Goal: Task Accomplishment & Management: Manage account settings

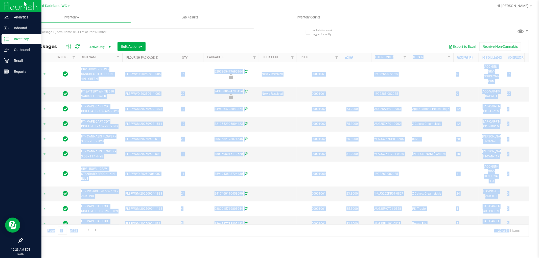
click at [4, 41] on icon at bounding box center [6, 38] width 5 height 5
click at [20, 28] on p "Inbound" at bounding box center [24, 28] width 30 height 6
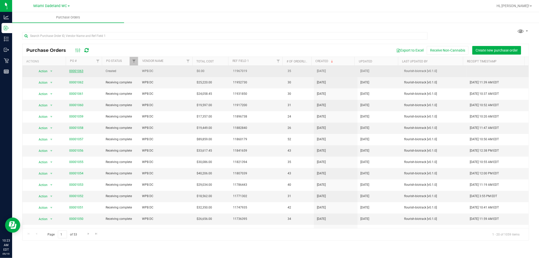
click at [77, 71] on link "00001063" at bounding box center [76, 71] width 14 height 4
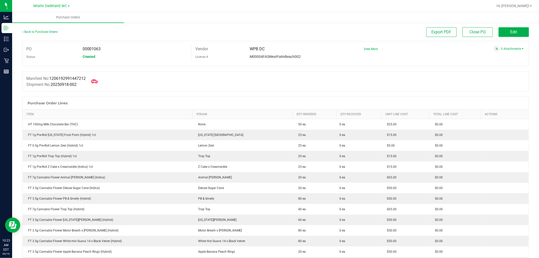
click at [97, 83] on icon at bounding box center [94, 81] width 7 height 7
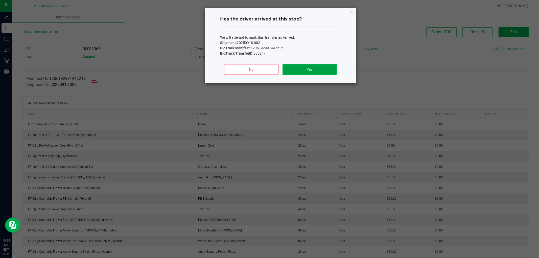
click at [319, 69] on button "Yes" at bounding box center [310, 69] width 54 height 11
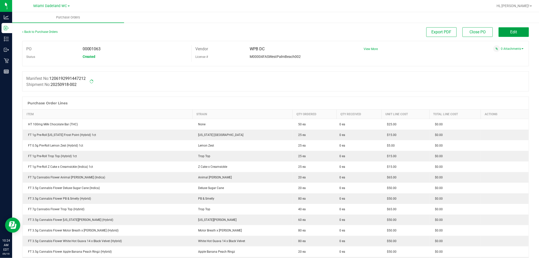
click at [514, 35] on button "Edit" at bounding box center [514, 32] width 30 height 10
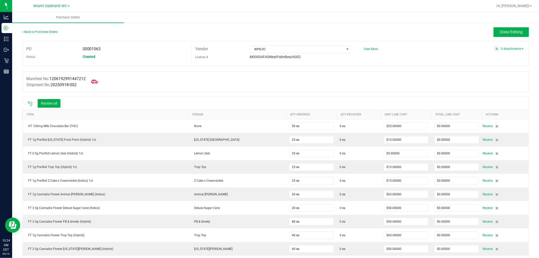
click at [96, 83] on icon at bounding box center [94, 82] width 7 height 4
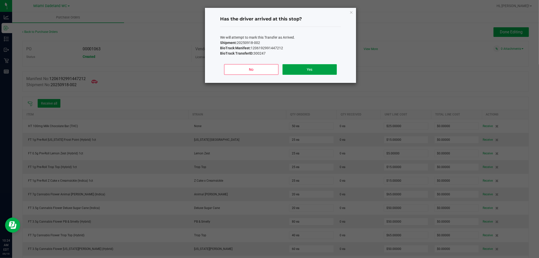
click at [308, 66] on button "Yes" at bounding box center [310, 69] width 54 height 11
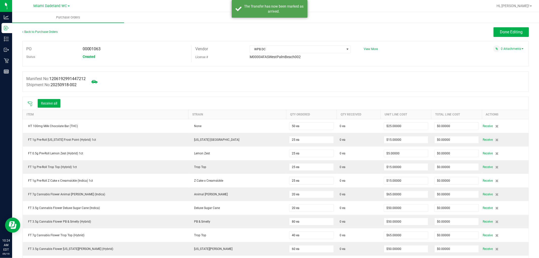
click at [29, 106] on icon at bounding box center [30, 103] width 5 height 5
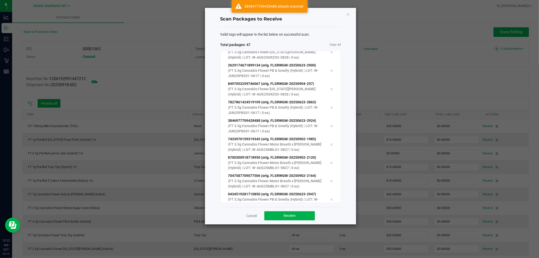
scroll to position [710, 0]
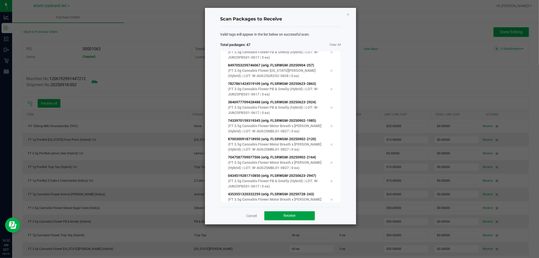
click at [298, 218] on button "Receive" at bounding box center [289, 215] width 51 height 9
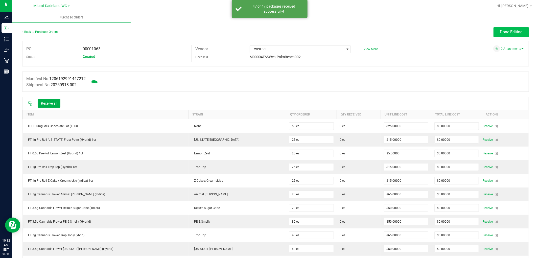
click at [516, 32] on span "Done Editing" at bounding box center [511, 32] width 23 height 5
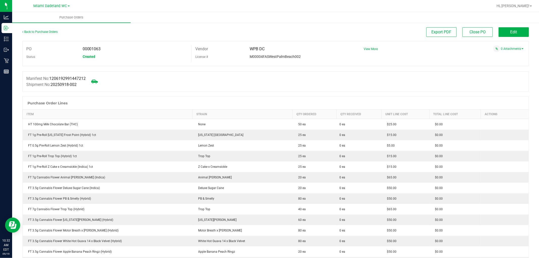
click at [97, 80] on icon at bounding box center [94, 82] width 7 height 4
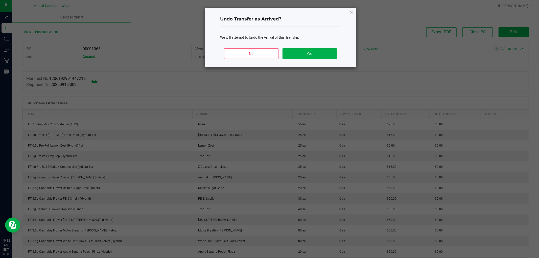
click at [350, 11] on icon "Close" at bounding box center [352, 12] width 4 height 6
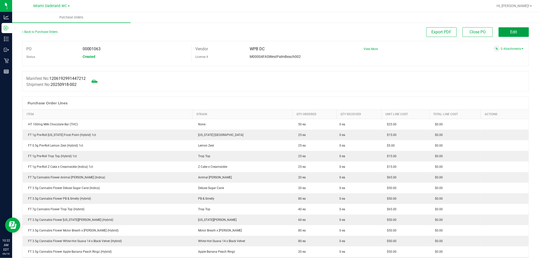
click at [503, 34] on button "Edit" at bounding box center [514, 32] width 30 height 10
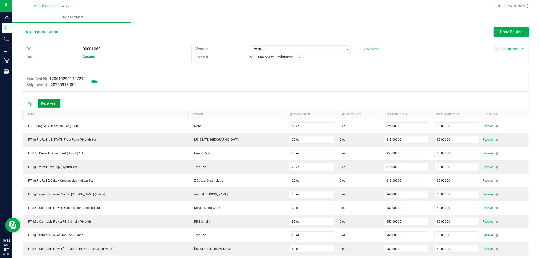
click at [57, 106] on button "Receive all" at bounding box center [49, 103] width 23 height 9
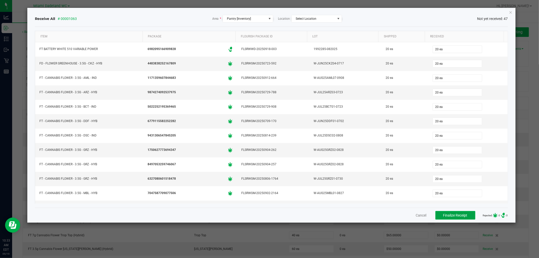
click at [462, 215] on span "Finalize Receipt" at bounding box center [455, 215] width 24 height 4
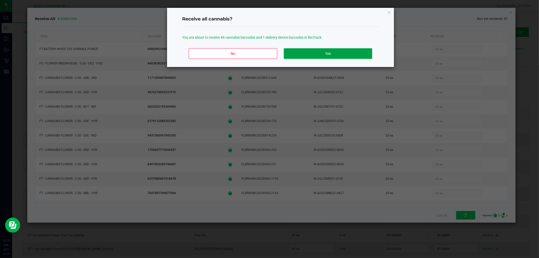
click at [332, 54] on button "Yes" at bounding box center [328, 53] width 88 height 11
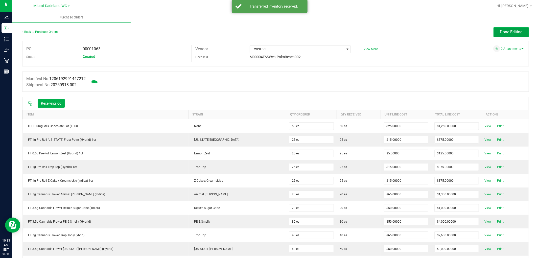
click at [511, 34] on span "Done Editing" at bounding box center [511, 32] width 23 height 5
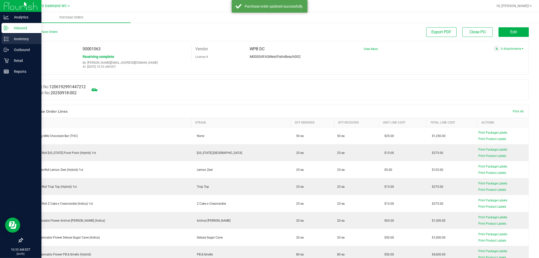
click at [17, 41] on p "Inventory" at bounding box center [24, 39] width 30 height 6
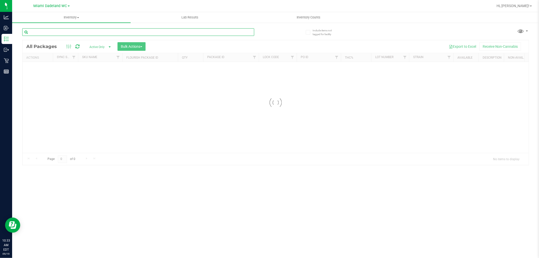
click at [132, 32] on input "text" at bounding box center [138, 32] width 232 height 8
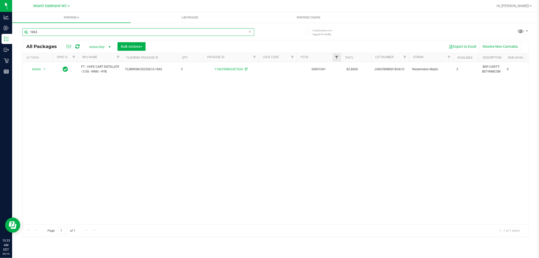
type input "1063"
click at [338, 57] on span "Filter" at bounding box center [337, 57] width 4 height 4
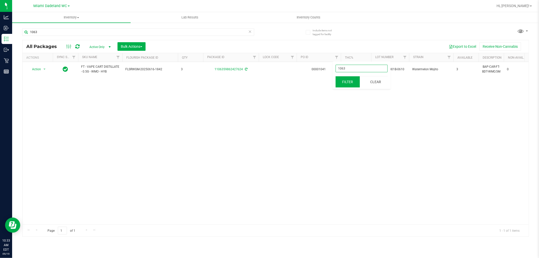
type input "1063"
click at [336, 76] on button "Filter" at bounding box center [348, 81] width 24 height 11
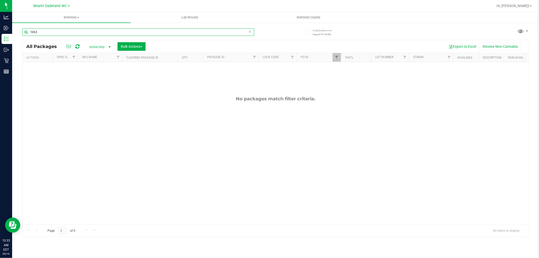
click at [93, 34] on input "1063" at bounding box center [138, 32] width 232 height 8
type input "1063"
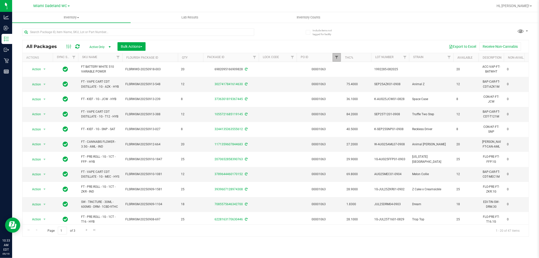
click at [335, 55] on span "Filter" at bounding box center [337, 57] width 4 height 4
click at [353, 81] on button "Filter" at bounding box center [348, 81] width 24 height 11
click at [123, 45] on span "Bulk Actions" at bounding box center [131, 46] width 21 height 4
click at [147, 95] on span "Lock/Unlock packages" at bounding box center [138, 95] width 35 height 4
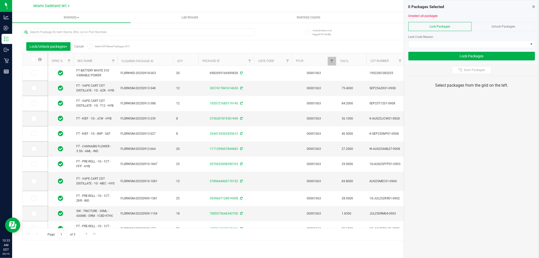
click at [87, 44] on div "Lock/Unlock packages Cancel Select All Filtered Packages (47)" at bounding box center [73, 46] width 94 height 9
click at [92, 48] on span at bounding box center [89, 46] width 5 height 5
click at [0, 0] on input "Select All Filtered Packages (47)" at bounding box center [0, 0] width 0 height 0
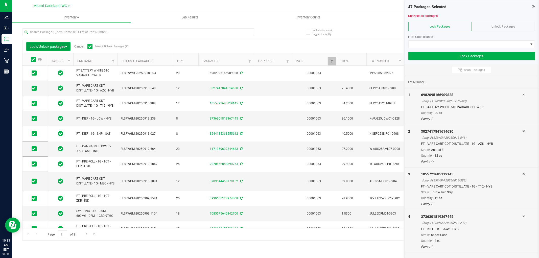
click at [52, 46] on span "Lock/Unlock packages" at bounding box center [49, 46] width 38 height 4
click at [55, 95] on span "Lock/Unlock packages" at bounding box center [47, 95] width 35 height 4
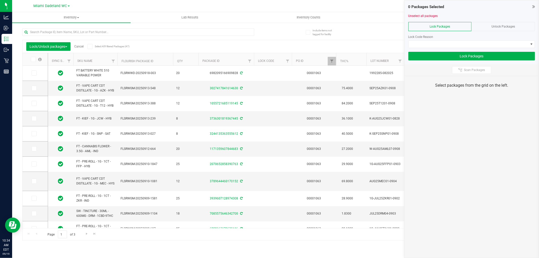
click at [89, 47] on icon at bounding box center [89, 47] width 3 height 0
click at [0, 0] on input "Select All Filtered Packages (47)" at bounding box center [0, 0] width 0 height 0
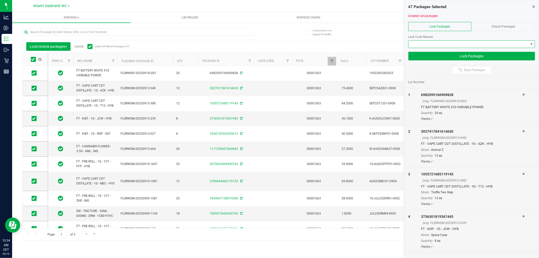
click at [454, 45] on span at bounding box center [469, 44] width 120 height 7
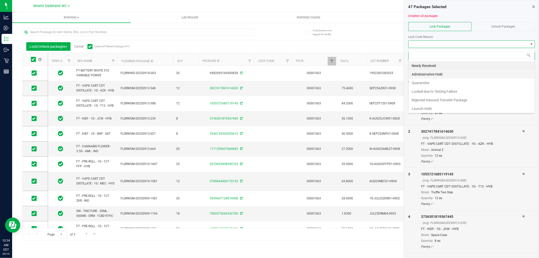
scroll to position [8, 127]
click at [462, 65] on li "Newly Received" at bounding box center [472, 65] width 126 height 9
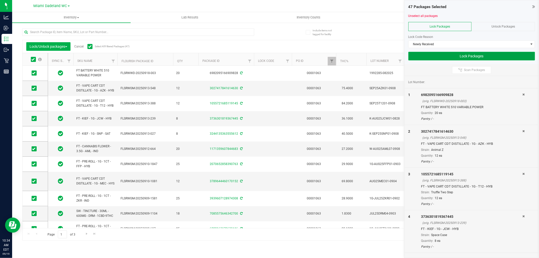
click at [469, 57] on button "Lock Packages" at bounding box center [472, 56] width 127 height 9
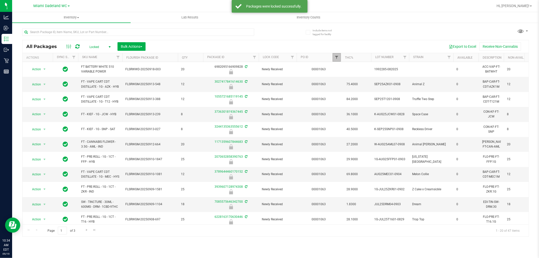
click at [337, 56] on span "Filter" at bounding box center [337, 57] width 4 height 4
click at [371, 80] on button "Clear" at bounding box center [376, 81] width 24 height 11
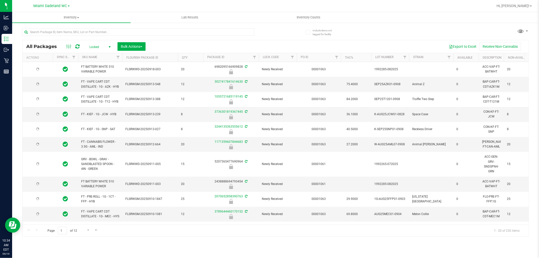
click at [100, 47] on span "Locked" at bounding box center [99, 46] width 28 height 7
click at [100, 54] on li "Active Only" at bounding box center [98, 56] width 27 height 8
click at [102, 32] on input "text" at bounding box center [138, 32] width 232 height 8
type input "3244135363555612"
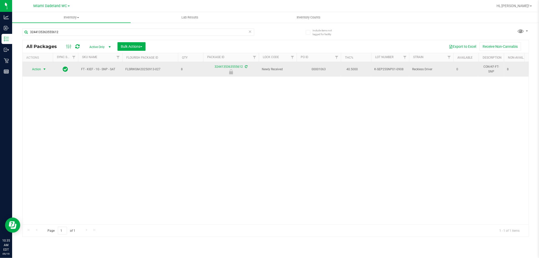
click at [43, 69] on span "select" at bounding box center [44, 69] width 4 height 4
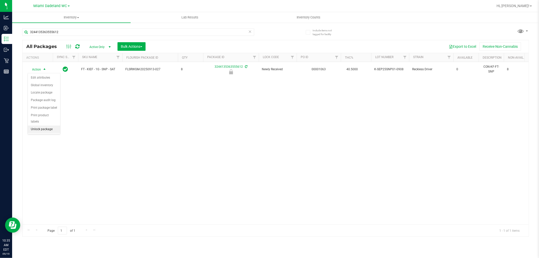
click at [38, 130] on li "Unlock package" at bounding box center [44, 130] width 32 height 8
click at [249, 32] on icon at bounding box center [251, 31] width 4 height 6
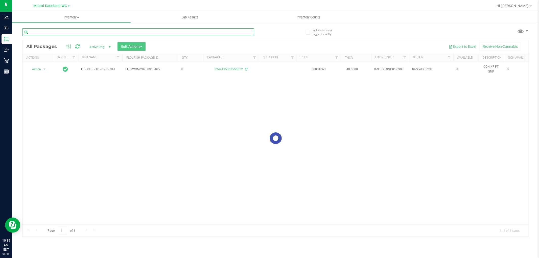
click at [233, 31] on input "text" at bounding box center [138, 32] width 232 height 8
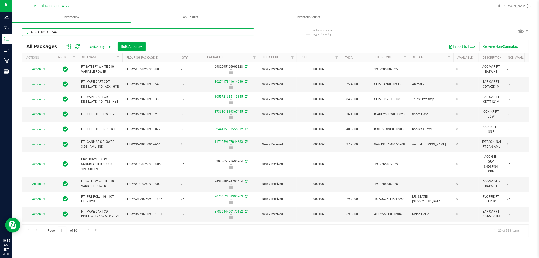
type input "3736301819367445"
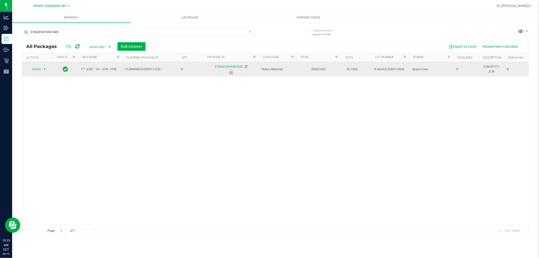
click at [44, 69] on span "select" at bounding box center [44, 69] width 4 height 4
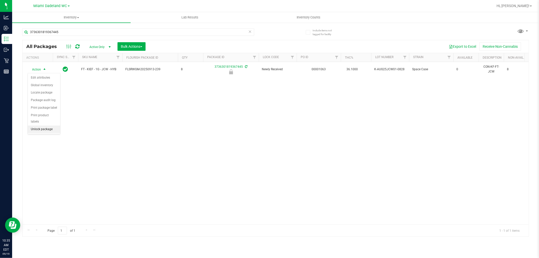
click at [52, 131] on li "Unlock package" at bounding box center [44, 130] width 32 height 8
click at [250, 32] on icon at bounding box center [251, 31] width 4 height 6
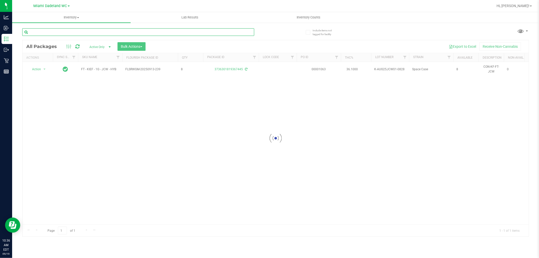
click at [233, 32] on input "text" at bounding box center [138, 32] width 232 height 8
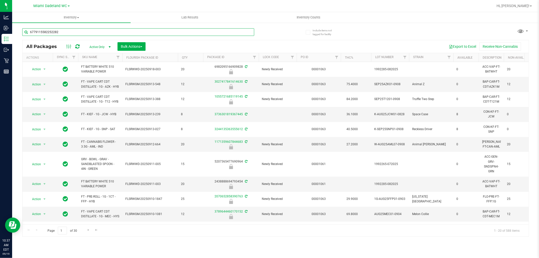
type input "6779115582252282"
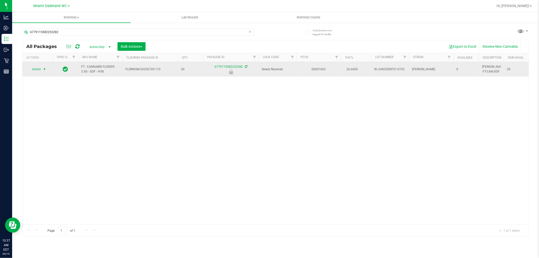
click at [43, 69] on span "select" at bounding box center [44, 69] width 4 height 4
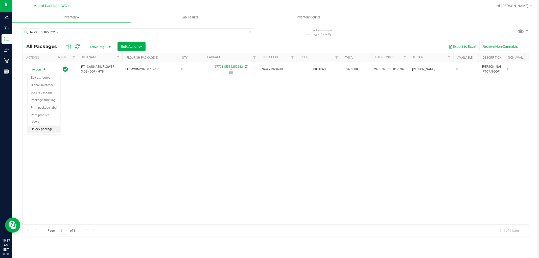
click at [37, 128] on li "Unlock package" at bounding box center [44, 130] width 32 height 8
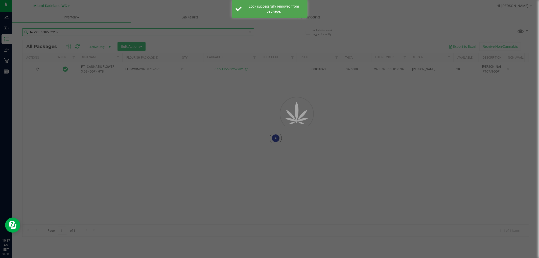
click at [248, 34] on input "6779115582252282" at bounding box center [138, 32] width 232 height 8
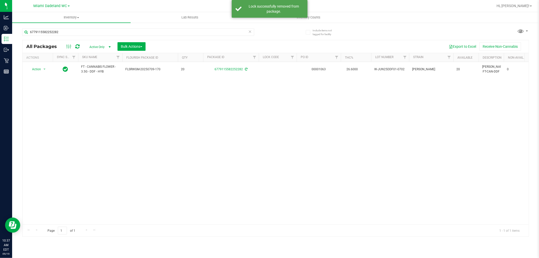
click at [249, 33] on icon at bounding box center [251, 31] width 4 height 6
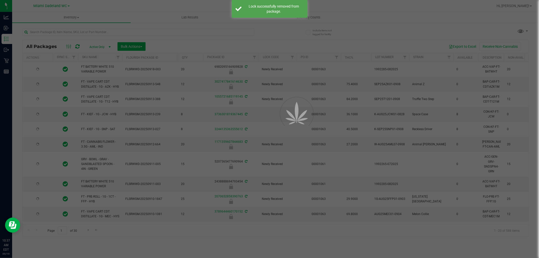
click at [228, 30] on div at bounding box center [269, 129] width 539 height 258
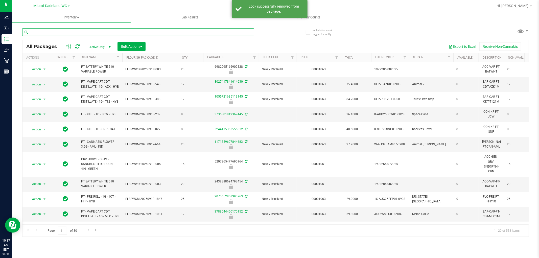
click at [225, 31] on input "text" at bounding box center [138, 32] width 232 height 8
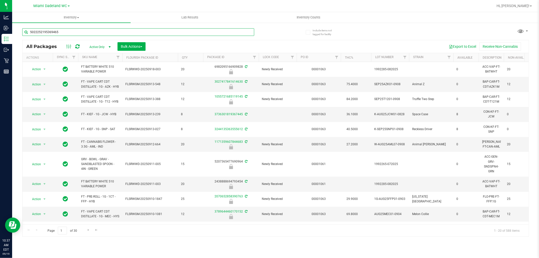
type input "5022252195369465"
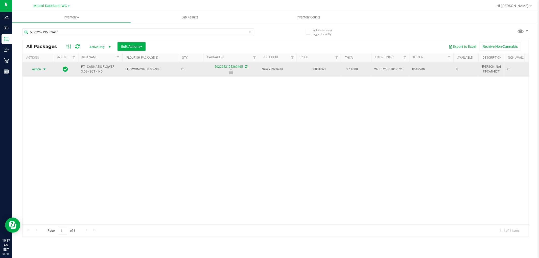
click at [44, 68] on span "select" at bounding box center [44, 69] width 4 height 4
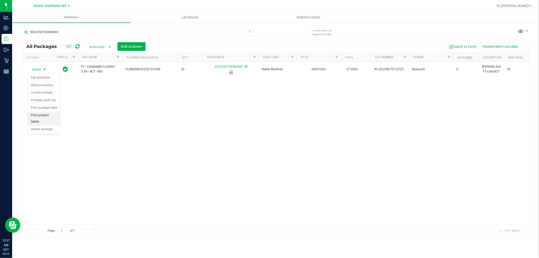
click at [52, 125] on li "Print product labels" at bounding box center [44, 119] width 32 height 14
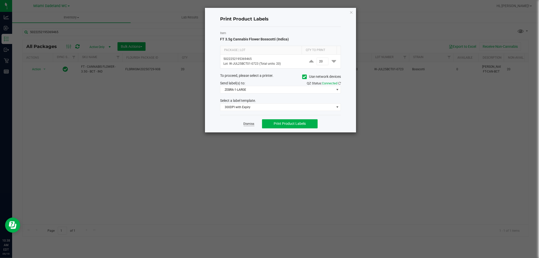
click at [250, 124] on link "Dismiss" at bounding box center [249, 124] width 11 height 4
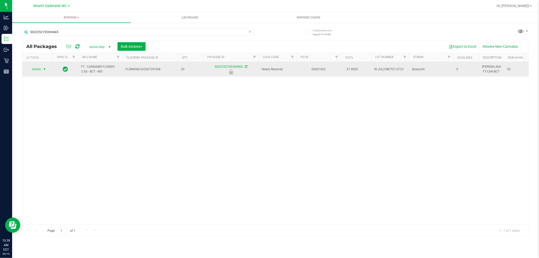
click at [43, 69] on span "select" at bounding box center [44, 69] width 4 height 4
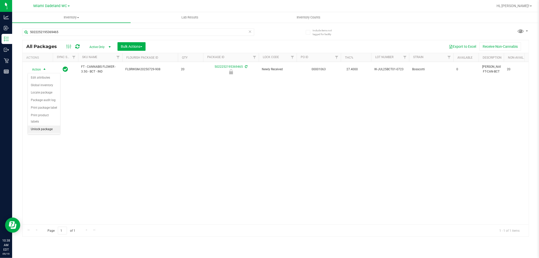
click at [53, 133] on li "Unlock package" at bounding box center [44, 130] width 32 height 8
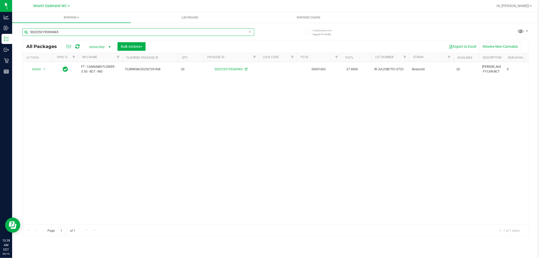
click at [247, 30] on input "5022252195369465" at bounding box center [138, 32] width 232 height 8
click at [249, 33] on icon at bounding box center [251, 31] width 4 height 6
click at [237, 33] on input "text" at bounding box center [138, 32] width 232 height 8
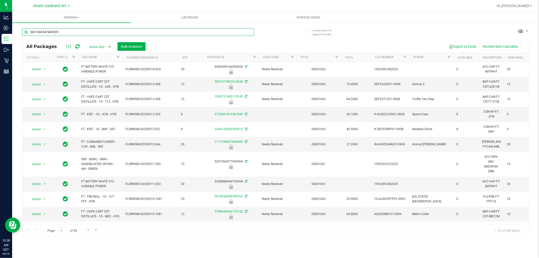
type input "9431306547845205"
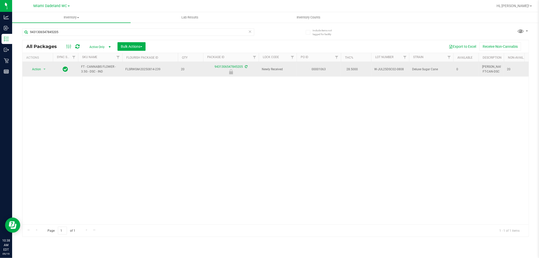
click at [37, 69] on span "Action" at bounding box center [35, 69] width 14 height 7
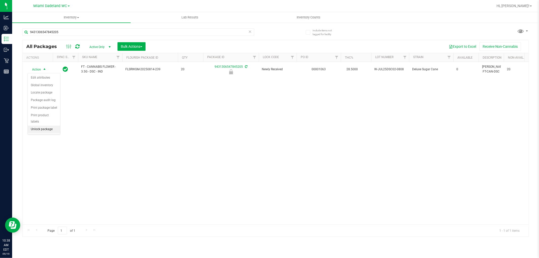
click at [37, 132] on li "Unlock package" at bounding box center [44, 130] width 32 height 8
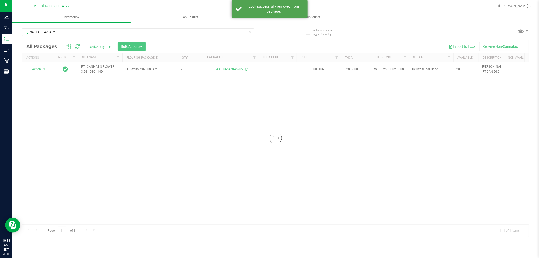
click at [250, 31] on icon at bounding box center [251, 31] width 4 height 6
click at [239, 33] on input "text" at bounding box center [138, 32] width 232 height 8
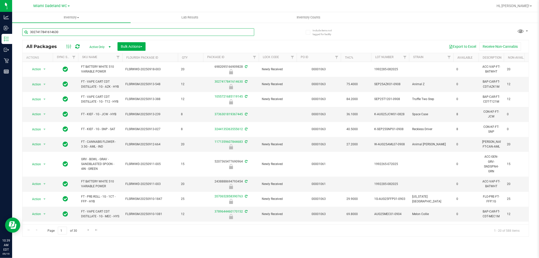
type input "3027417841614630"
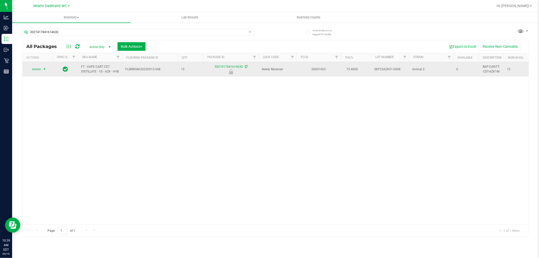
click at [44, 69] on span "select" at bounding box center [44, 69] width 4 height 4
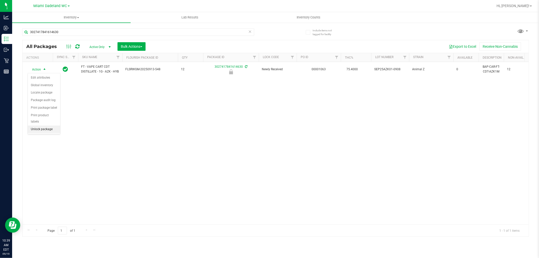
click at [41, 128] on li "Unlock package" at bounding box center [44, 130] width 32 height 8
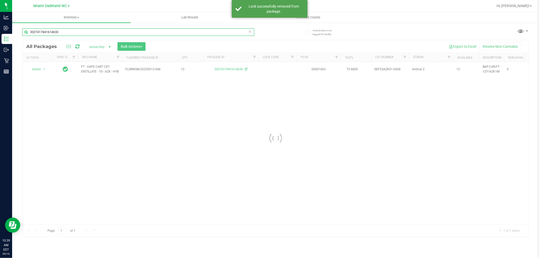
click at [238, 33] on input "3027417841614630" at bounding box center [138, 32] width 232 height 8
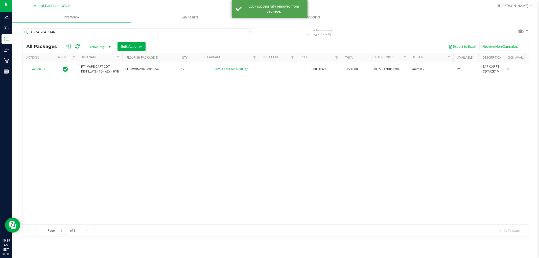
click at [251, 31] on icon at bounding box center [251, 31] width 4 height 6
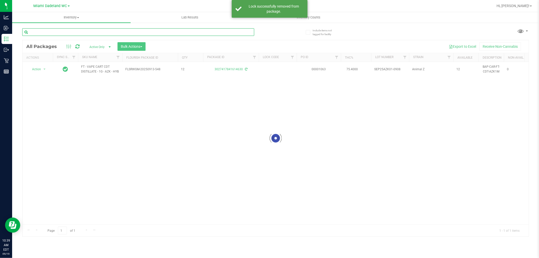
click at [235, 34] on input "text" at bounding box center [138, 32] width 232 height 8
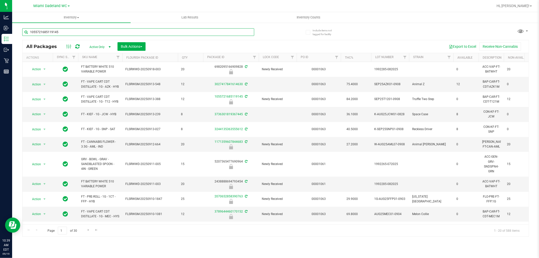
type input "1055721685119145"
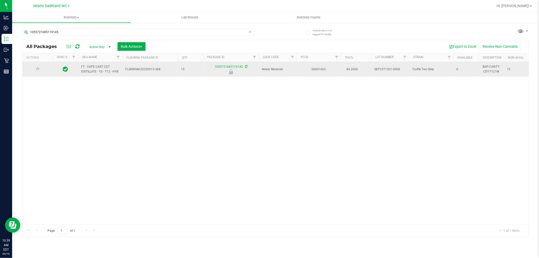
click at [37, 67] on icon at bounding box center [37, 68] width 3 height 3
click at [36, 71] on span "Action" at bounding box center [35, 69] width 14 height 7
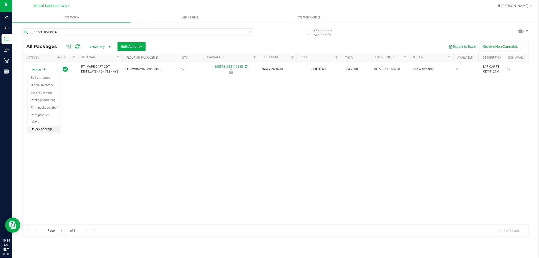
click at [36, 131] on li "Unlock package" at bounding box center [44, 130] width 32 height 8
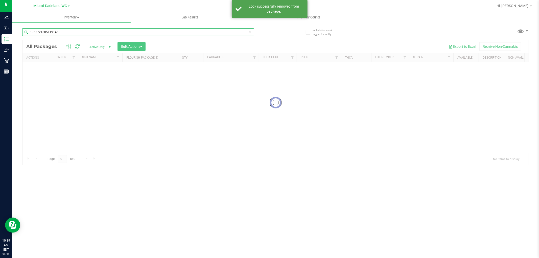
click at [246, 32] on input "1055721685119145" at bounding box center [138, 32] width 232 height 8
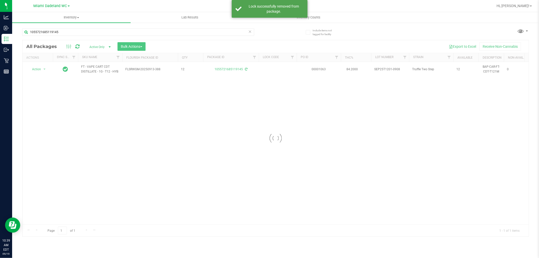
click at [250, 33] on icon at bounding box center [251, 31] width 4 height 6
click at [236, 33] on input "text" at bounding box center [138, 32] width 232 height 8
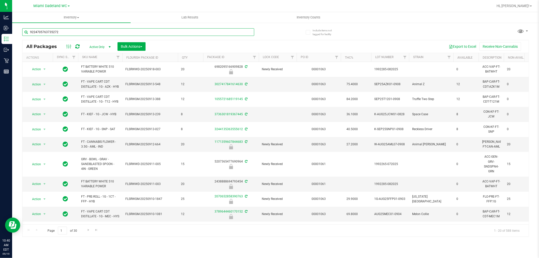
type input "9224705763735272"
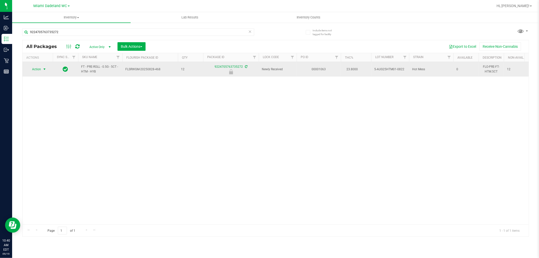
click at [43, 70] on span "select" at bounding box center [44, 69] width 4 height 4
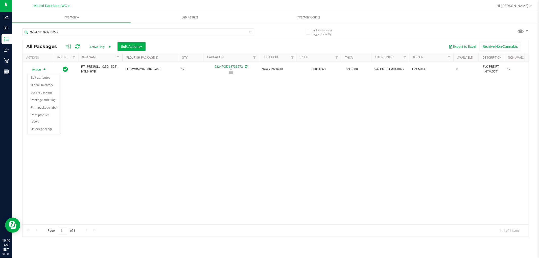
click at [34, 133] on div "Action Edit attributes Global inventory Locate package Package audit log Print …" at bounding box center [44, 103] width 33 height 61
click at [39, 131] on li "Unlock package" at bounding box center [44, 130] width 32 height 8
click at [251, 34] on icon at bounding box center [251, 31] width 4 height 6
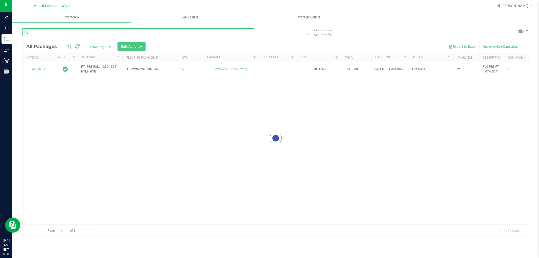
click at [230, 33] on input "text" at bounding box center [138, 32] width 232 height 8
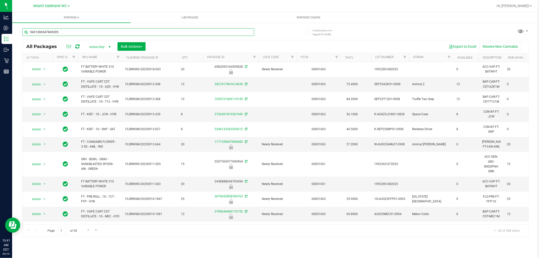
type input "9431306547845205"
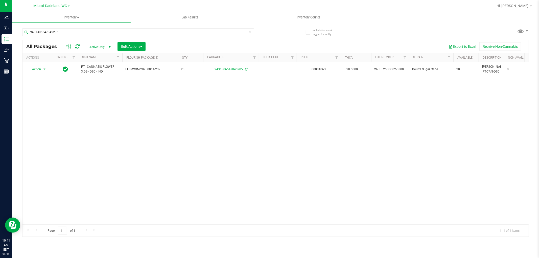
click at [249, 30] on icon at bounding box center [251, 31] width 4 height 6
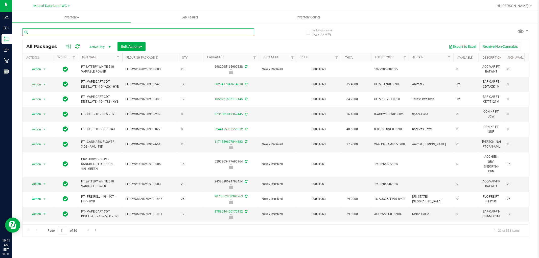
click at [235, 31] on input "text" at bounding box center [138, 32] width 232 height 8
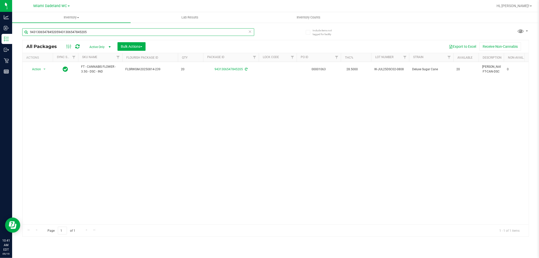
type input "94313065478452059431306547845205"
click at [248, 34] on input "94313065478452059431306547845205" at bounding box center [138, 32] width 232 height 8
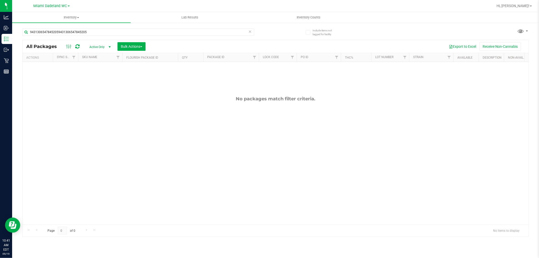
click at [249, 28] on icon at bounding box center [251, 31] width 4 height 6
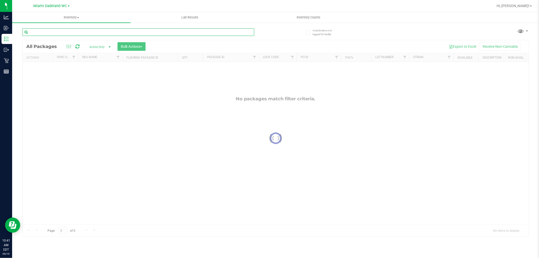
click at [239, 32] on input "text" at bounding box center [138, 32] width 232 height 8
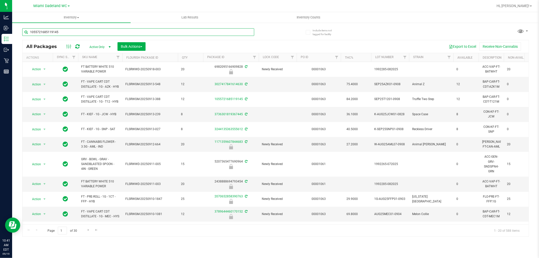
type input "1055721685119145"
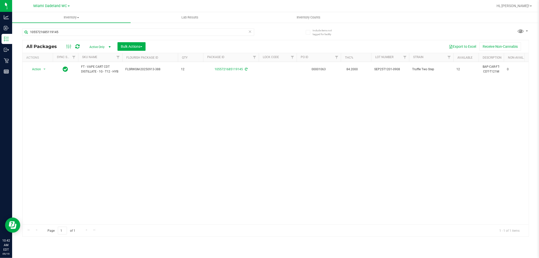
click at [250, 31] on icon at bounding box center [251, 31] width 4 height 6
click at [224, 31] on input "text" at bounding box center [138, 32] width 232 height 8
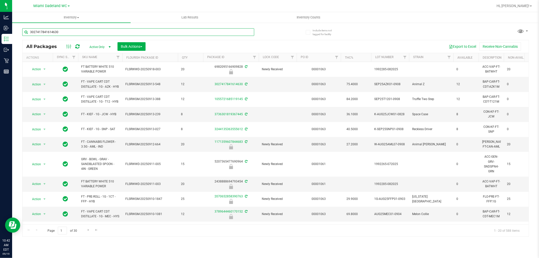
type input "3027417841614630"
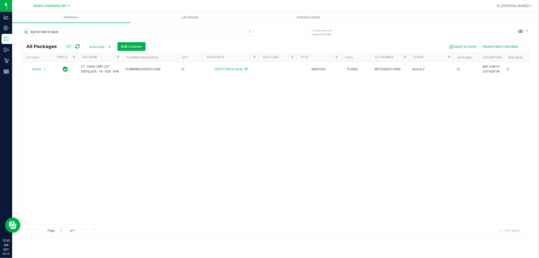
click at [249, 33] on icon at bounding box center [251, 31] width 4 height 6
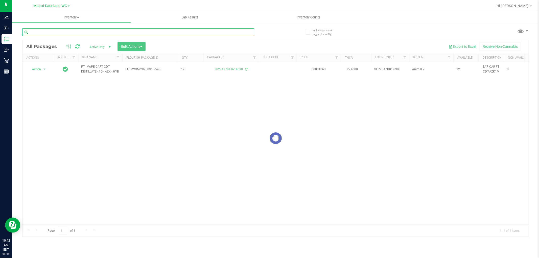
click at [233, 33] on input "text" at bounding box center [138, 32] width 232 height 8
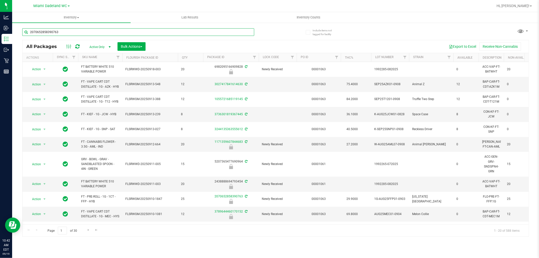
type input "2070652858390763"
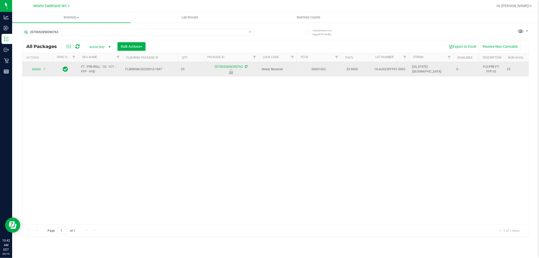
click at [36, 69] on span "Action" at bounding box center [35, 69] width 14 height 7
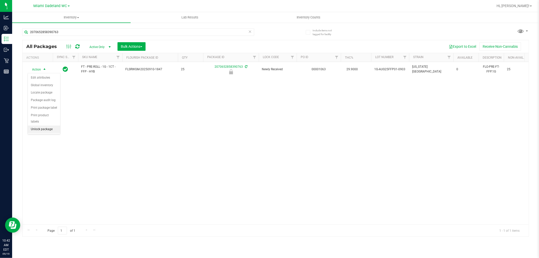
click at [37, 130] on li "Unlock package" at bounding box center [44, 130] width 32 height 8
click at [251, 32] on icon at bounding box center [251, 31] width 4 height 6
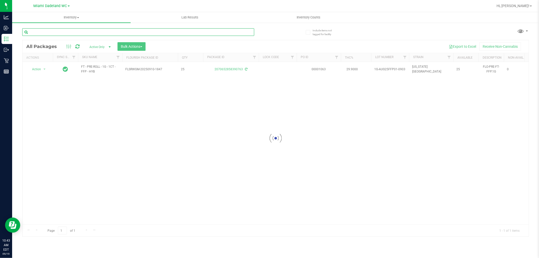
click at [234, 33] on input "text" at bounding box center [138, 32] width 232 height 8
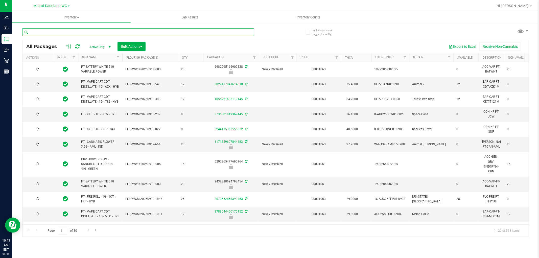
click at [227, 31] on input "text" at bounding box center [138, 32] width 232 height 8
type input "7906200901246209"
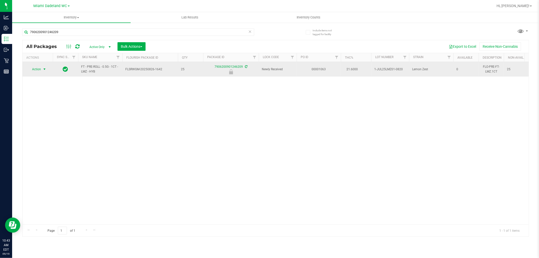
click at [43, 69] on span "select" at bounding box center [44, 69] width 4 height 4
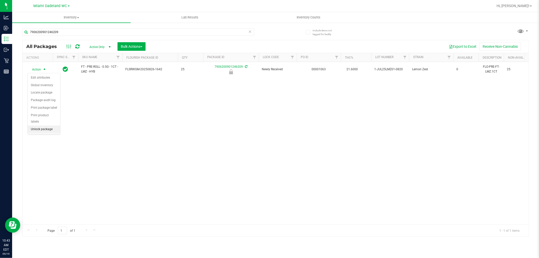
click at [53, 130] on li "Unlock package" at bounding box center [44, 130] width 32 height 8
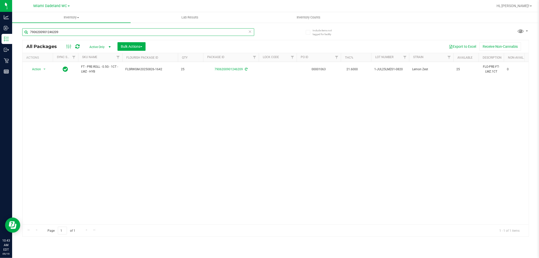
click at [248, 32] on input "7906200901246209" at bounding box center [138, 32] width 232 height 8
click at [250, 30] on icon at bounding box center [251, 31] width 4 height 6
click at [237, 31] on input "text" at bounding box center [138, 32] width 232 height 8
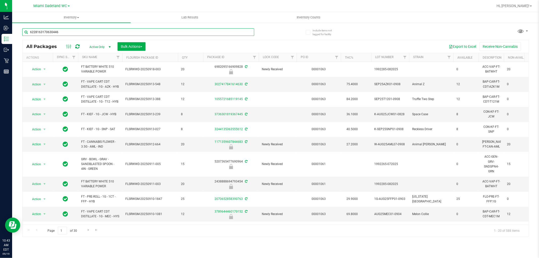
type input "6228163170630446"
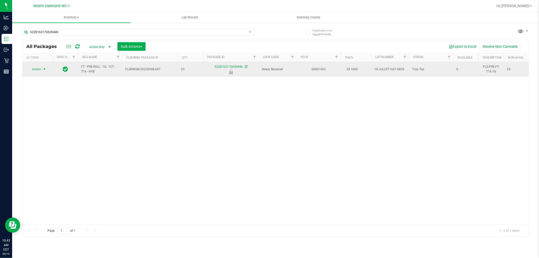
click at [42, 69] on span "select" at bounding box center [44, 69] width 4 height 4
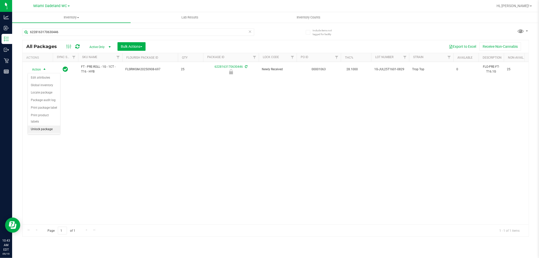
click at [35, 128] on li "Unlock package" at bounding box center [44, 130] width 32 height 8
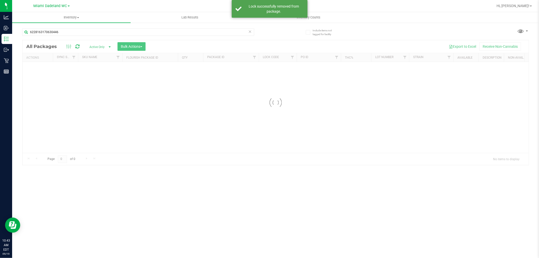
click at [250, 32] on icon at bounding box center [251, 31] width 4 height 6
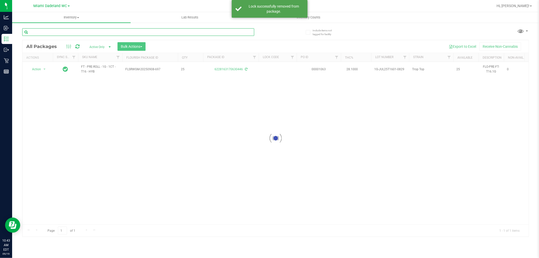
click at [240, 32] on input "text" at bounding box center [138, 32] width 232 height 8
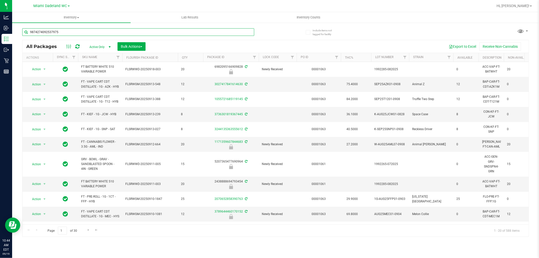
type input "9874274092537975"
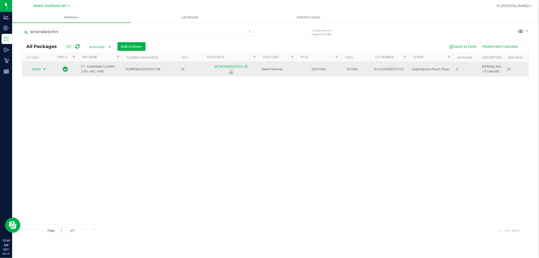
click at [43, 69] on span "select" at bounding box center [44, 69] width 4 height 4
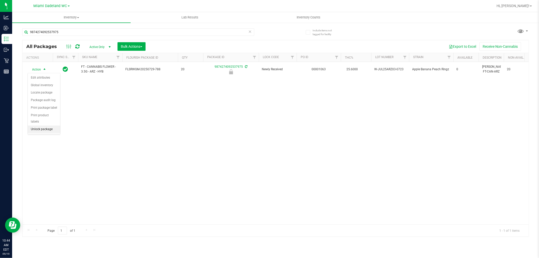
click at [36, 129] on li "Unlock package" at bounding box center [44, 130] width 32 height 8
click at [250, 33] on icon at bounding box center [251, 31] width 4 height 6
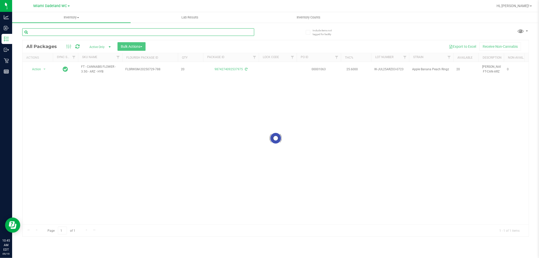
click at [229, 32] on input "text" at bounding box center [138, 32] width 232 height 8
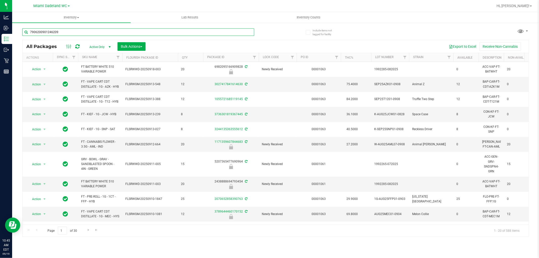
type input "7906200901246209"
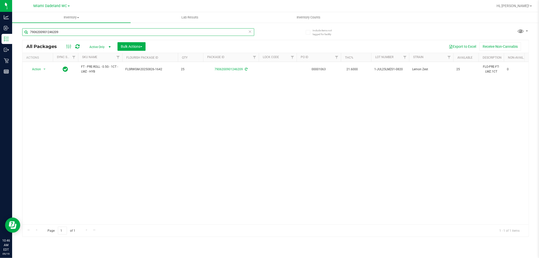
click at [248, 32] on input "7906200901246209" at bounding box center [138, 32] width 232 height 8
click at [252, 34] on icon at bounding box center [251, 31] width 4 height 6
click at [231, 33] on input "text" at bounding box center [138, 32] width 232 height 8
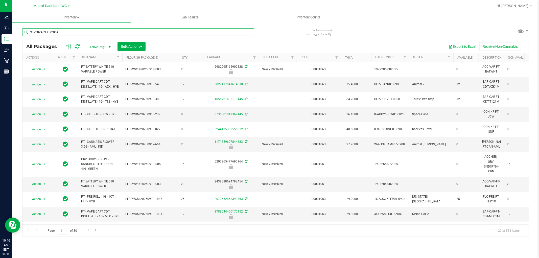
type input "9872824693872864"
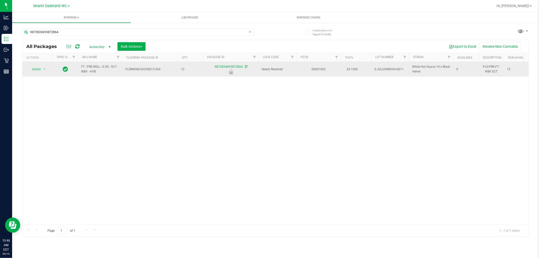
click at [34, 73] on span "Action" at bounding box center [35, 69] width 14 height 7
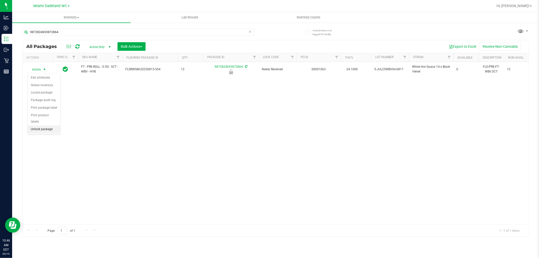
click at [37, 129] on li "Unlock package" at bounding box center [44, 130] width 32 height 8
click at [249, 31] on icon at bounding box center [251, 31] width 4 height 6
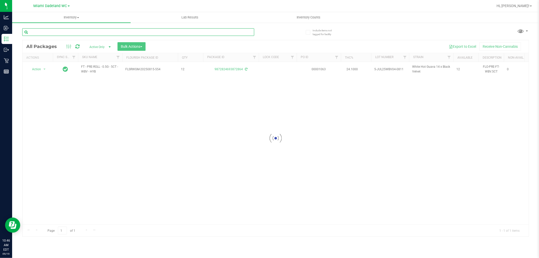
click at [233, 33] on input "text" at bounding box center [138, 32] width 232 height 8
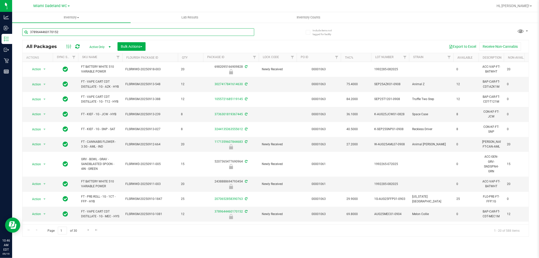
type input "3789644460170152"
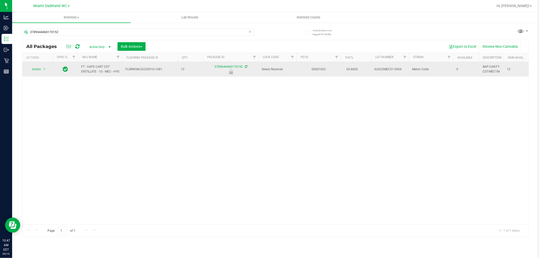
click at [34, 72] on span "Action" at bounding box center [35, 69] width 14 height 7
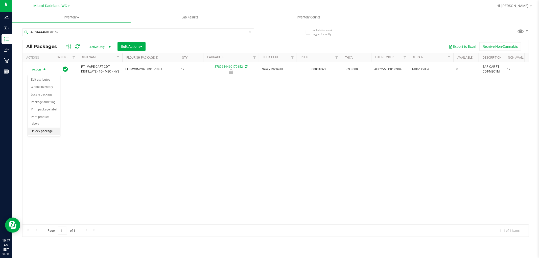
click at [36, 131] on li "Unlock package" at bounding box center [44, 132] width 32 height 8
click at [250, 33] on icon at bounding box center [251, 31] width 4 height 6
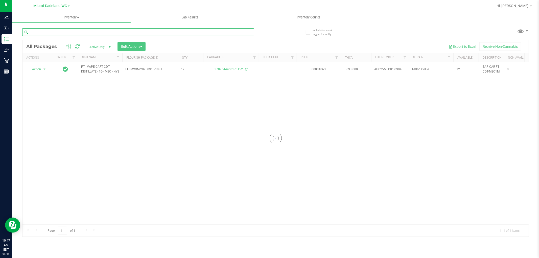
click at [236, 33] on input "text" at bounding box center [138, 32] width 232 height 8
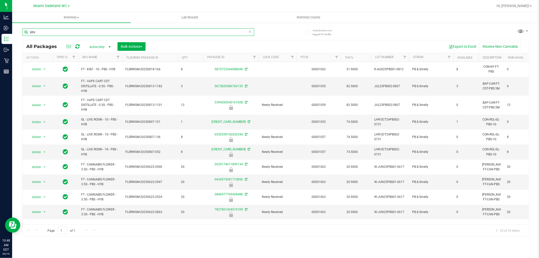
type input "pbs"
click at [250, 32] on icon at bounding box center [251, 31] width 4 height 6
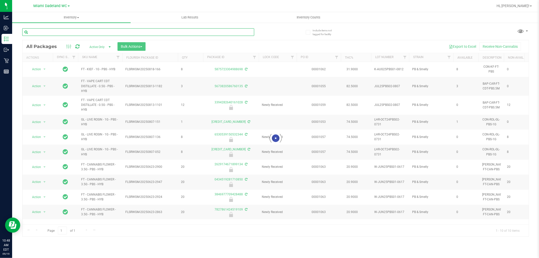
click at [233, 31] on input "text" at bounding box center [138, 32] width 232 height 8
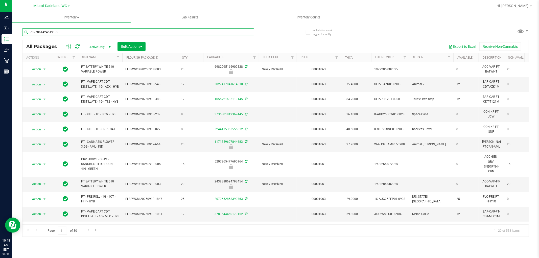
type input "7827861424519109"
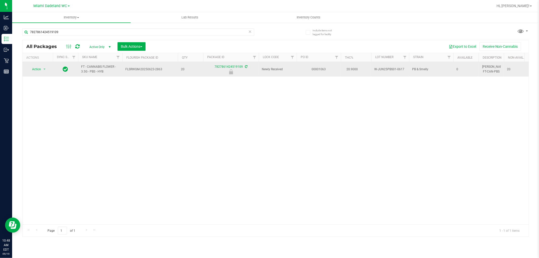
click at [37, 69] on span "Action" at bounding box center [35, 69] width 14 height 7
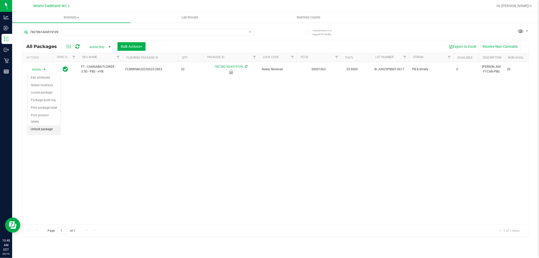
click at [38, 129] on li "Unlock package" at bounding box center [44, 130] width 32 height 8
click at [251, 33] on icon at bounding box center [251, 31] width 4 height 6
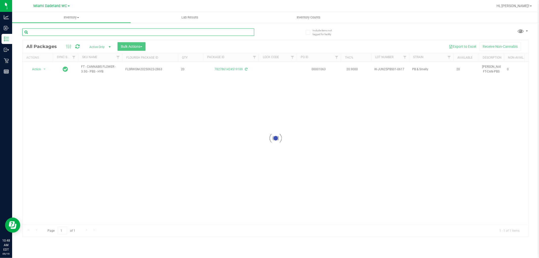
click at [232, 30] on input "text" at bounding box center [138, 32] width 232 height 8
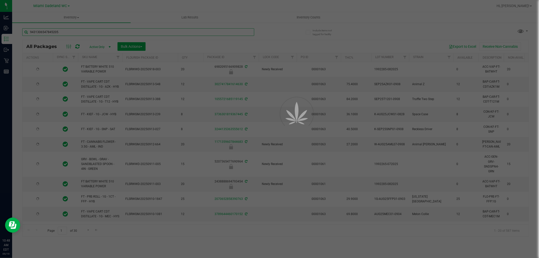
type input "9431306547845205"
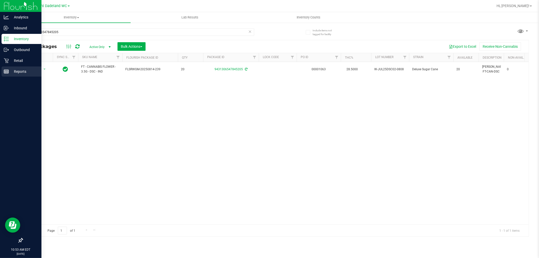
click at [6, 72] on line at bounding box center [6, 72] width 0 height 3
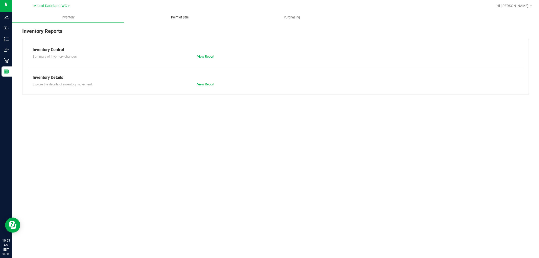
click at [175, 15] on span "Point of Sale" at bounding box center [180, 17] width 31 height 5
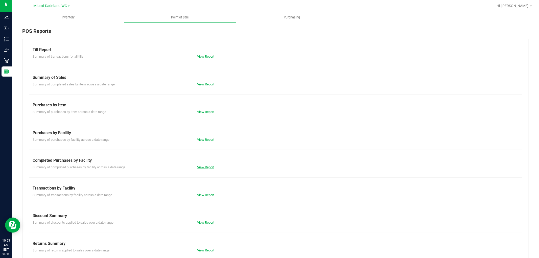
click at [200, 166] on link "View Report" at bounding box center [205, 167] width 17 height 4
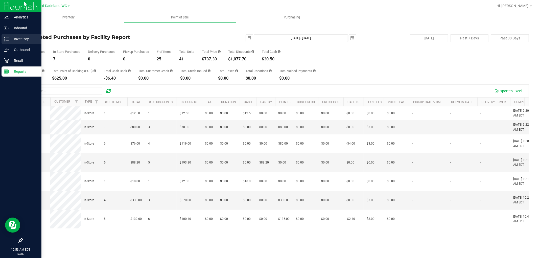
click at [4, 40] on icon at bounding box center [6, 38] width 5 height 5
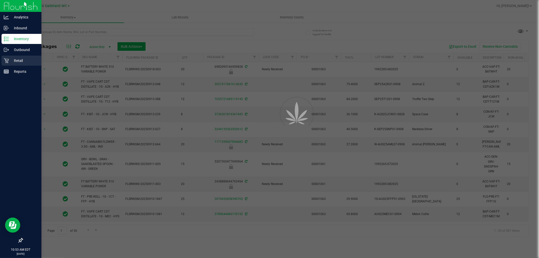
click at [18, 62] on p "Retail" at bounding box center [24, 61] width 30 height 6
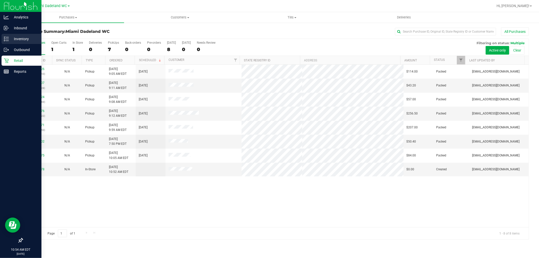
click at [4, 40] on icon at bounding box center [6, 38] width 5 height 5
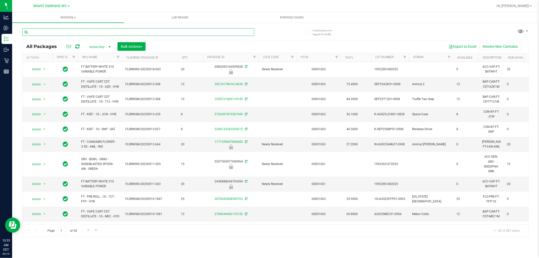
click at [150, 31] on input "text" at bounding box center [138, 32] width 232 height 8
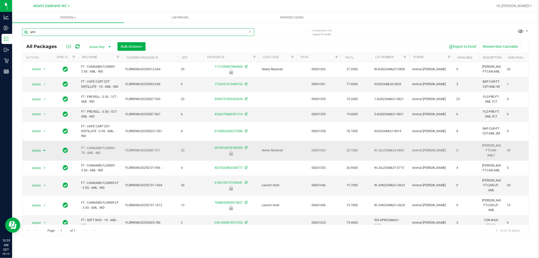
type input "aml"
click at [42, 149] on span "select" at bounding box center [44, 151] width 4 height 4
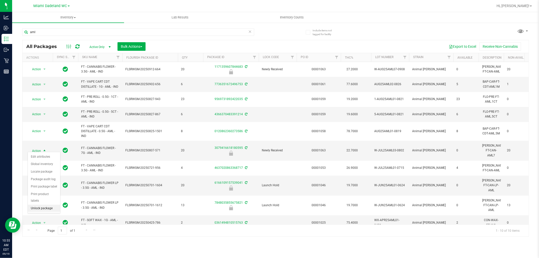
click at [37, 207] on li "Unlock package" at bounding box center [44, 209] width 32 height 8
click at [250, 33] on icon at bounding box center [251, 31] width 4 height 6
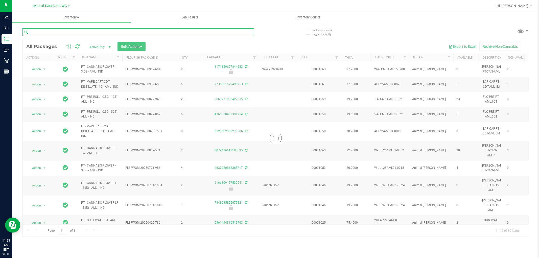
click at [234, 33] on input "text" at bounding box center [138, 32] width 232 height 8
type input "7906200901246209"
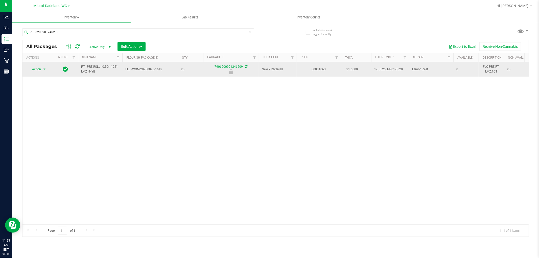
click at [42, 67] on span "select" at bounding box center [44, 69] width 6 height 7
